Goal: Task Accomplishment & Management: Complete application form

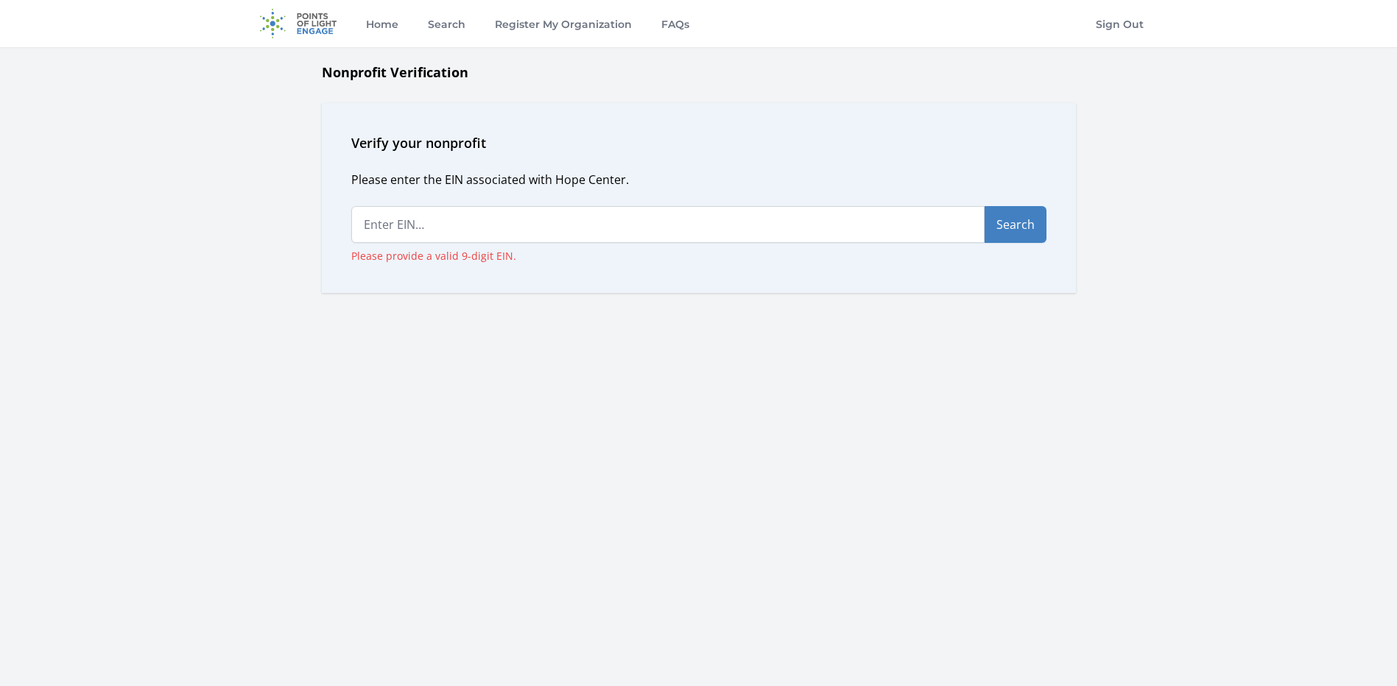
click at [516, 212] on input "text" at bounding box center [667, 224] width 633 height 37
type input "0"
type input "81-3924520"
click at [1019, 229] on button "Search" at bounding box center [1016, 224] width 62 height 37
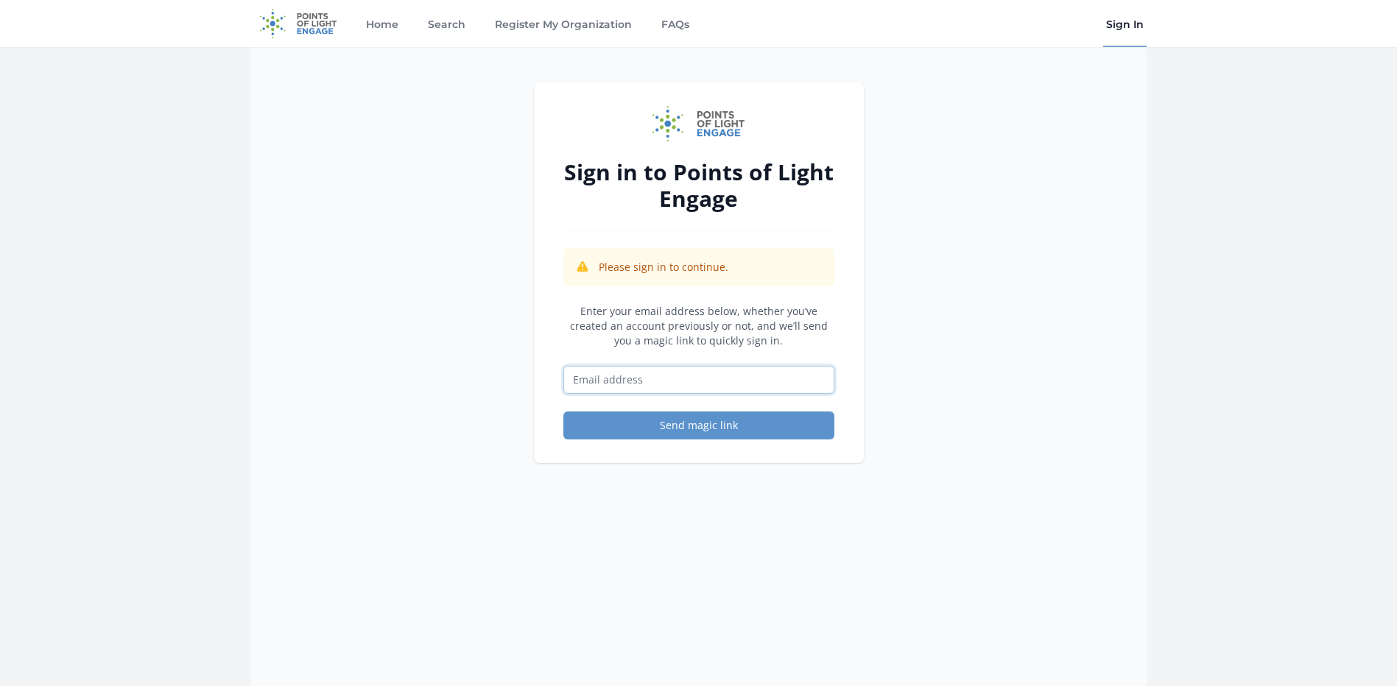
drag, startPoint x: 622, startPoint y: 370, endPoint x: 623, endPoint y: 384, distance: 14.0
click at [622, 374] on input "Email address" at bounding box center [698, 380] width 271 height 28
type input "[EMAIL_ADDRESS][DOMAIN_NAME]"
click at [625, 423] on button "Send magic link" at bounding box center [698, 426] width 271 height 28
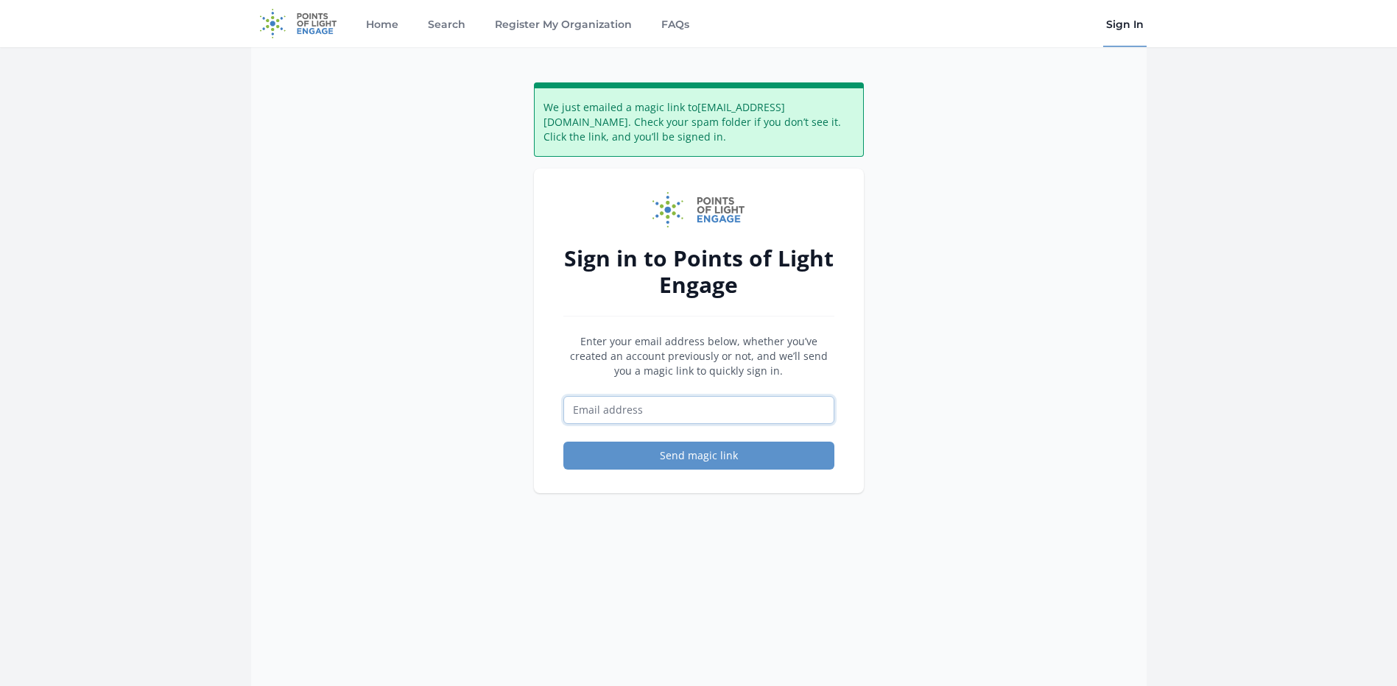
click at [661, 408] on input "Email address" at bounding box center [698, 410] width 271 height 28
click at [665, 408] on input "Email address" at bounding box center [698, 410] width 271 height 28
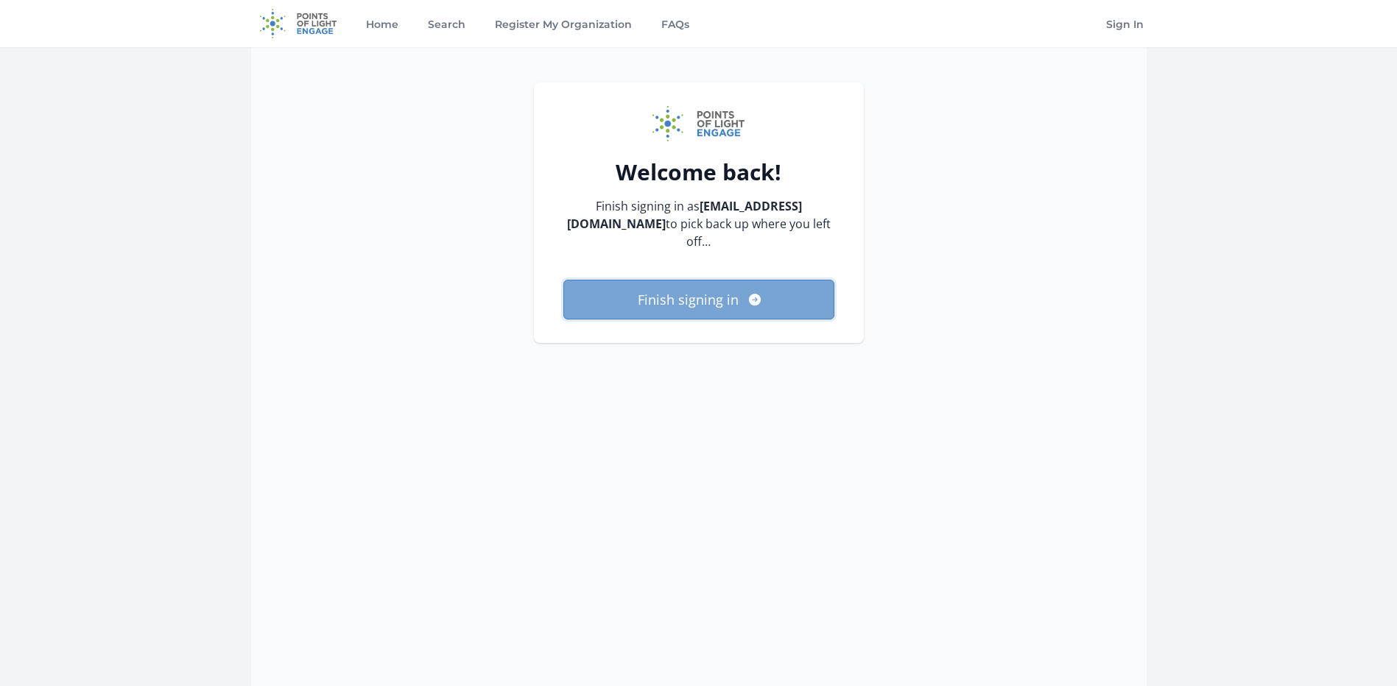
click at [736, 306] on button "Finish signing in" at bounding box center [698, 300] width 271 height 40
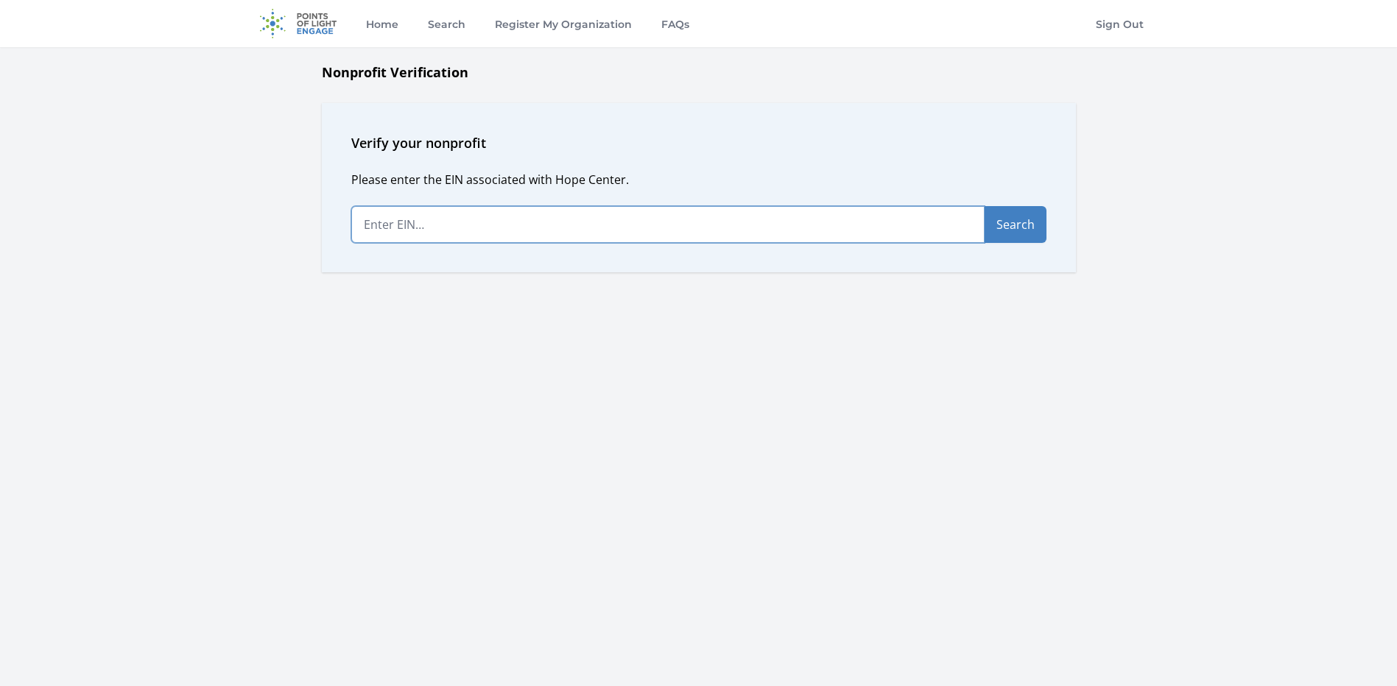
click at [464, 225] on input "text" at bounding box center [667, 224] width 633 height 37
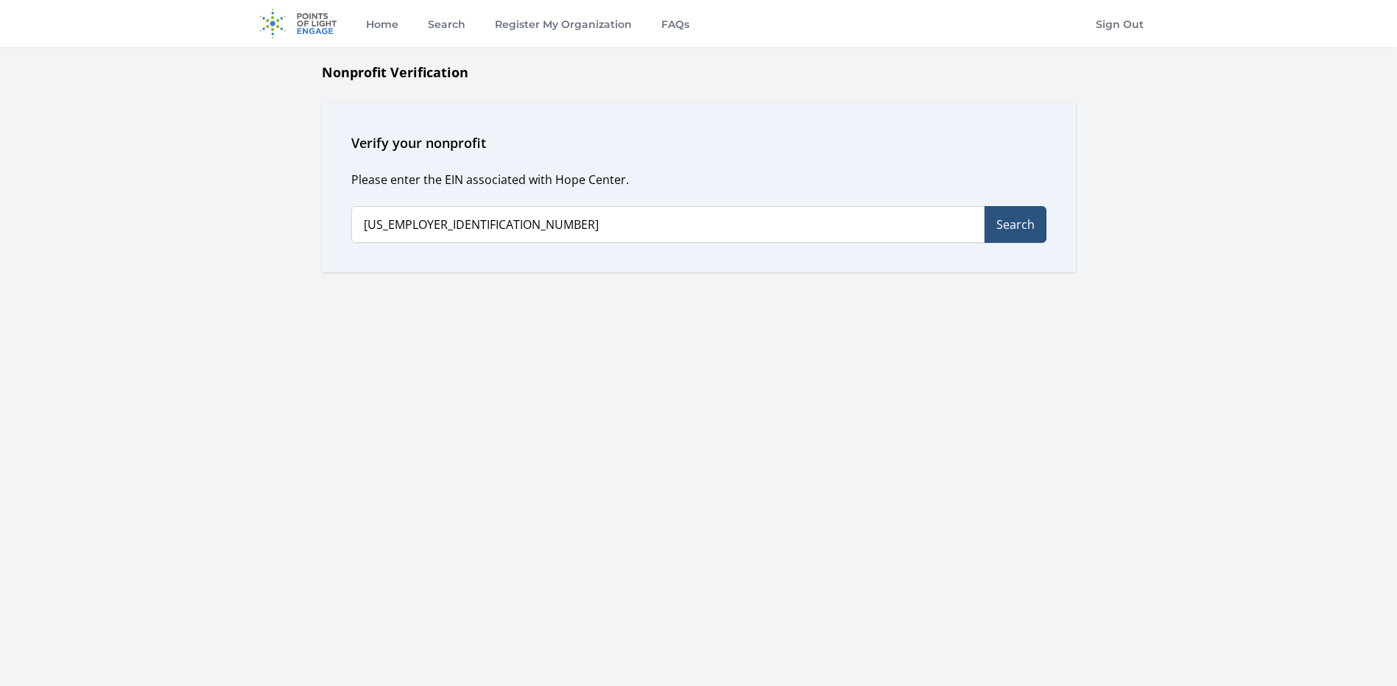
click at [1029, 236] on button "Search" at bounding box center [1016, 224] width 62 height 37
click at [1031, 235] on button "Search" at bounding box center [1016, 224] width 62 height 37
click at [1030, 236] on button "Search" at bounding box center [1016, 224] width 62 height 37
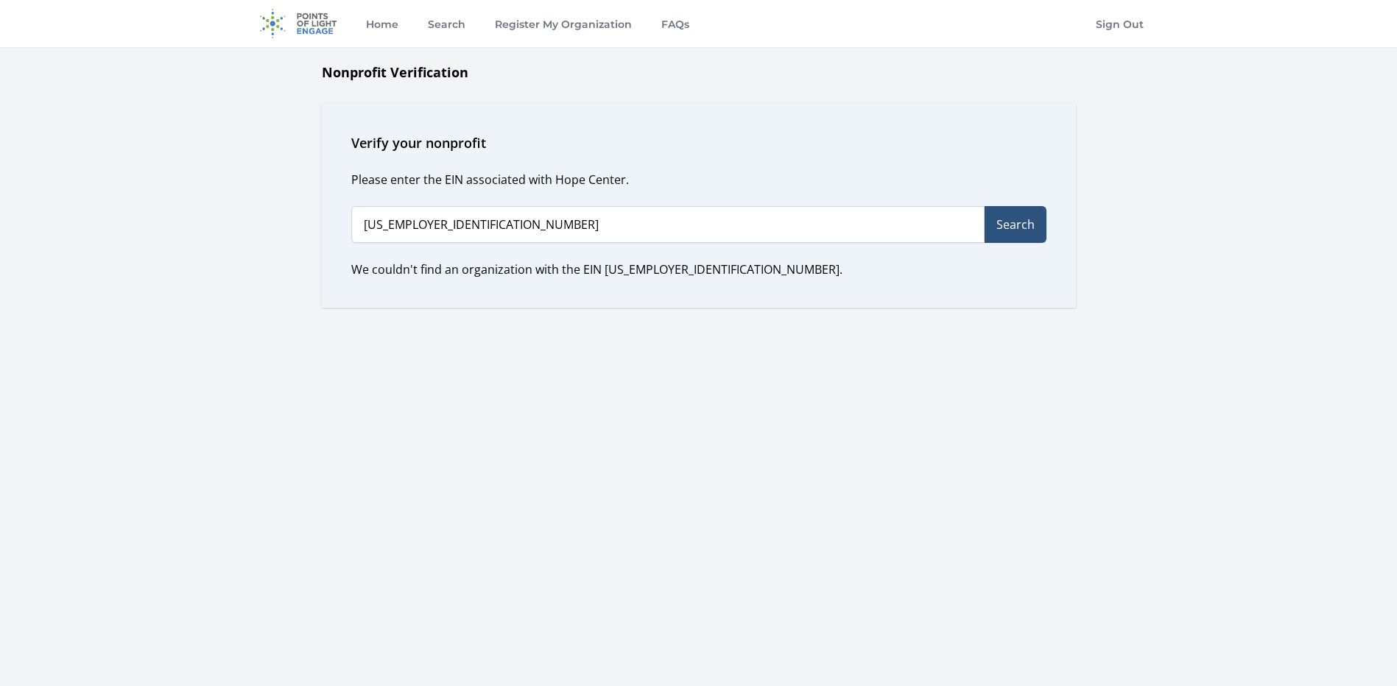
click at [1030, 236] on button "Search" at bounding box center [1016, 224] width 62 height 37
click at [993, 225] on button "Search" at bounding box center [1016, 224] width 62 height 37
click at [994, 225] on button "Search" at bounding box center [1016, 224] width 62 height 37
click at [994, 228] on button "Search" at bounding box center [1016, 224] width 62 height 37
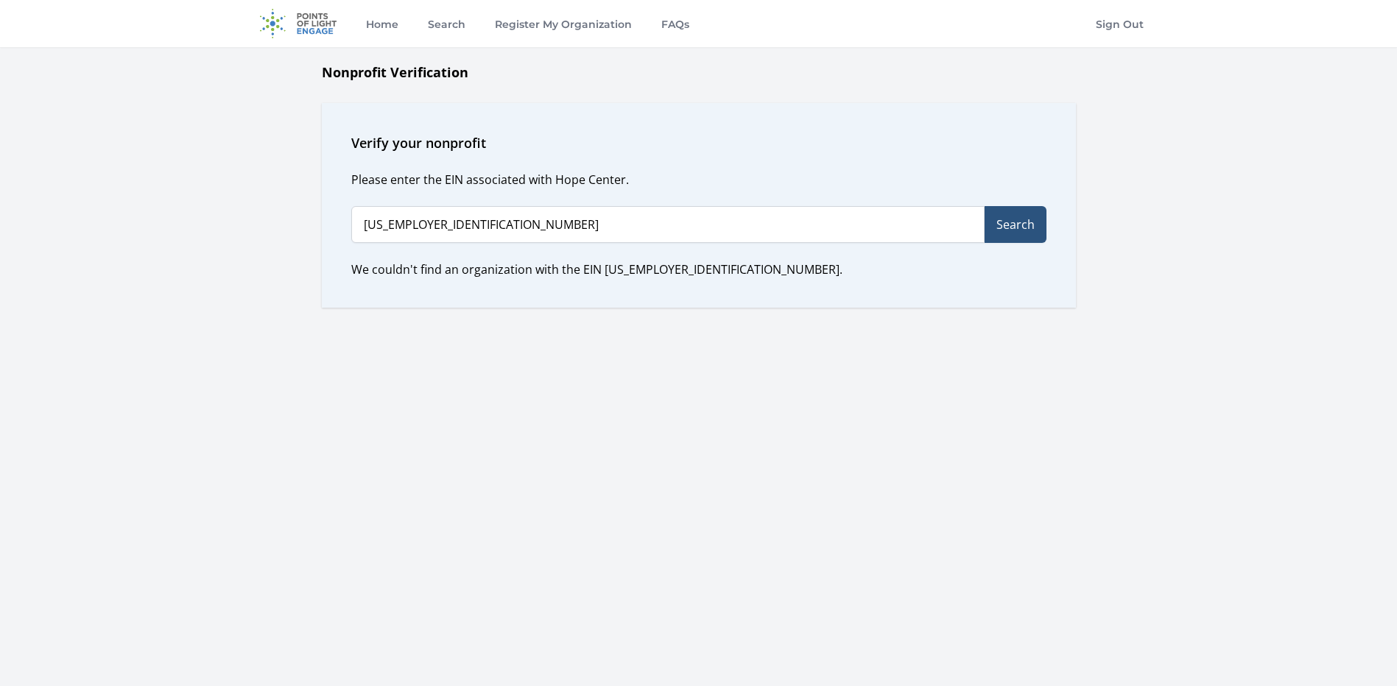
click at [994, 228] on button "Search" at bounding box center [1016, 224] width 62 height 37
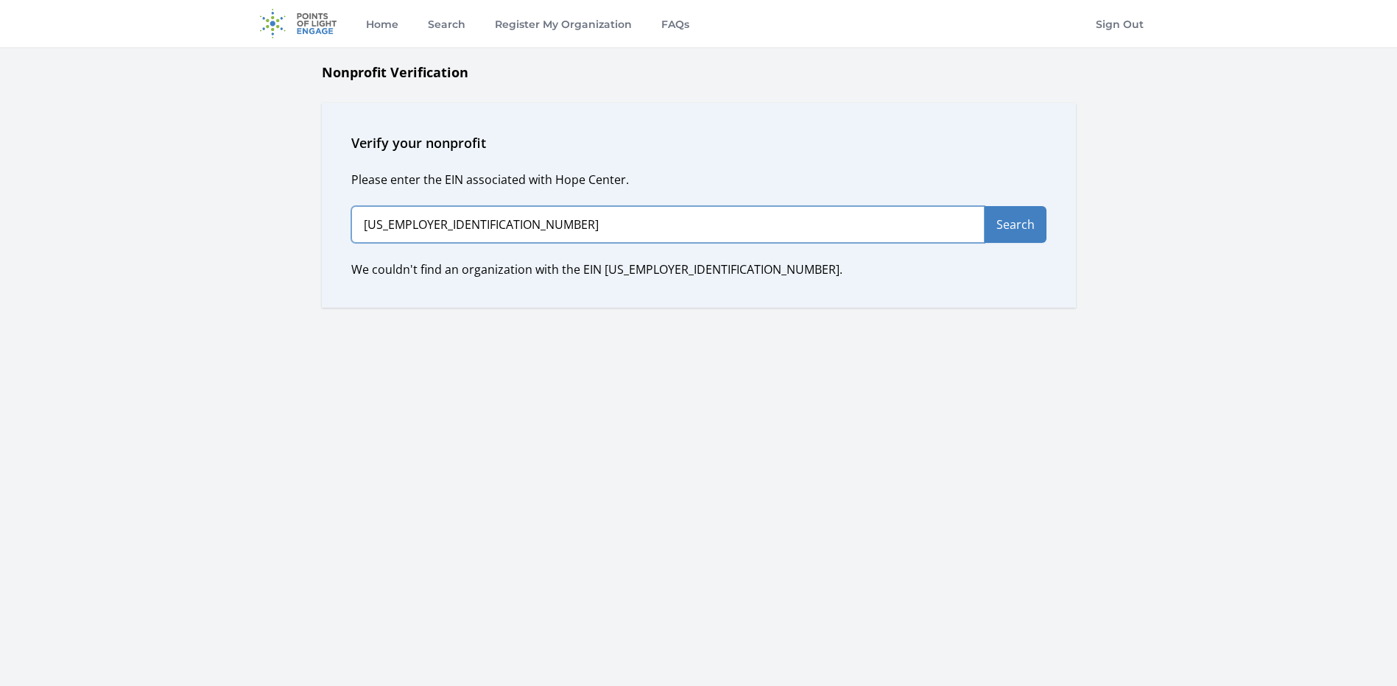
click at [385, 236] on input "81-3924520" at bounding box center [667, 224] width 633 height 37
click at [363, 217] on input "81-3924520" at bounding box center [667, 224] width 633 height 37
click at [440, 225] on input "81-3924520" at bounding box center [667, 224] width 633 height 37
type input "81-3924570"
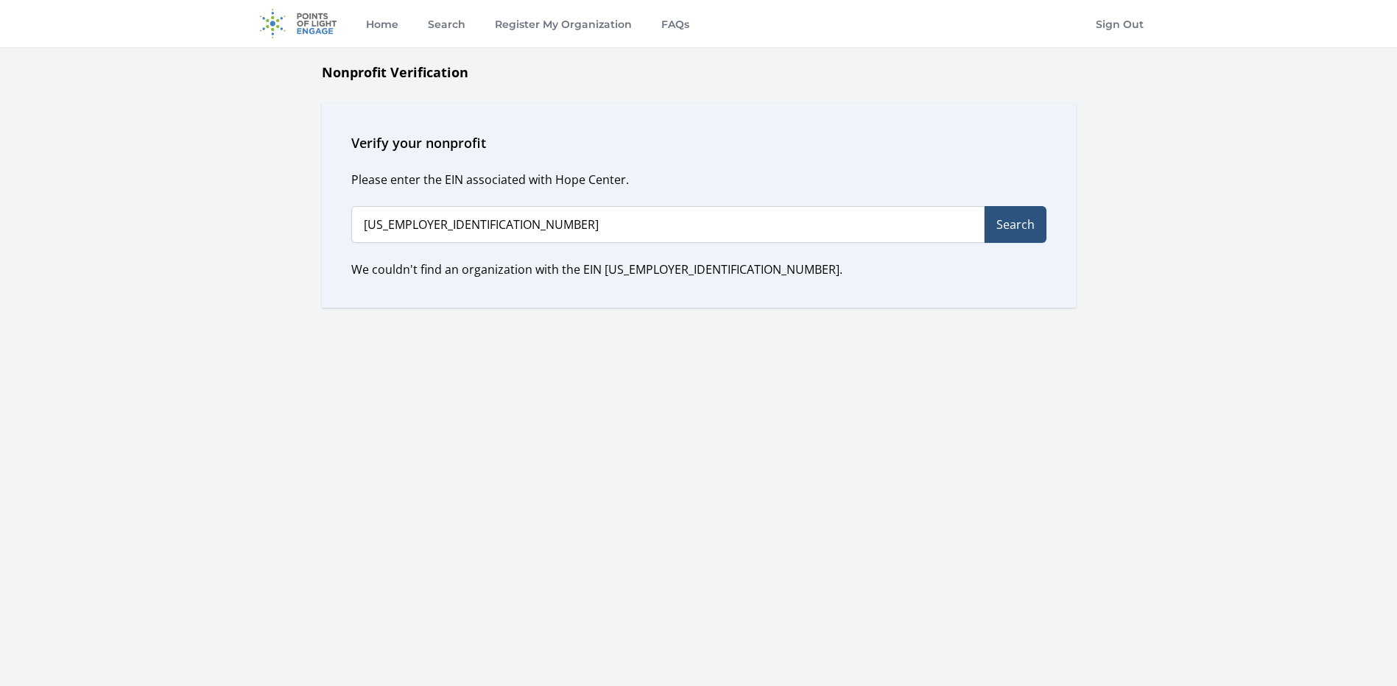
click at [1020, 225] on button "Search" at bounding box center [1016, 224] width 62 height 37
click at [378, 73] on h1 "Nonprofit Verification" at bounding box center [699, 72] width 754 height 21
